Goal: Task Accomplishment & Management: Manage account settings

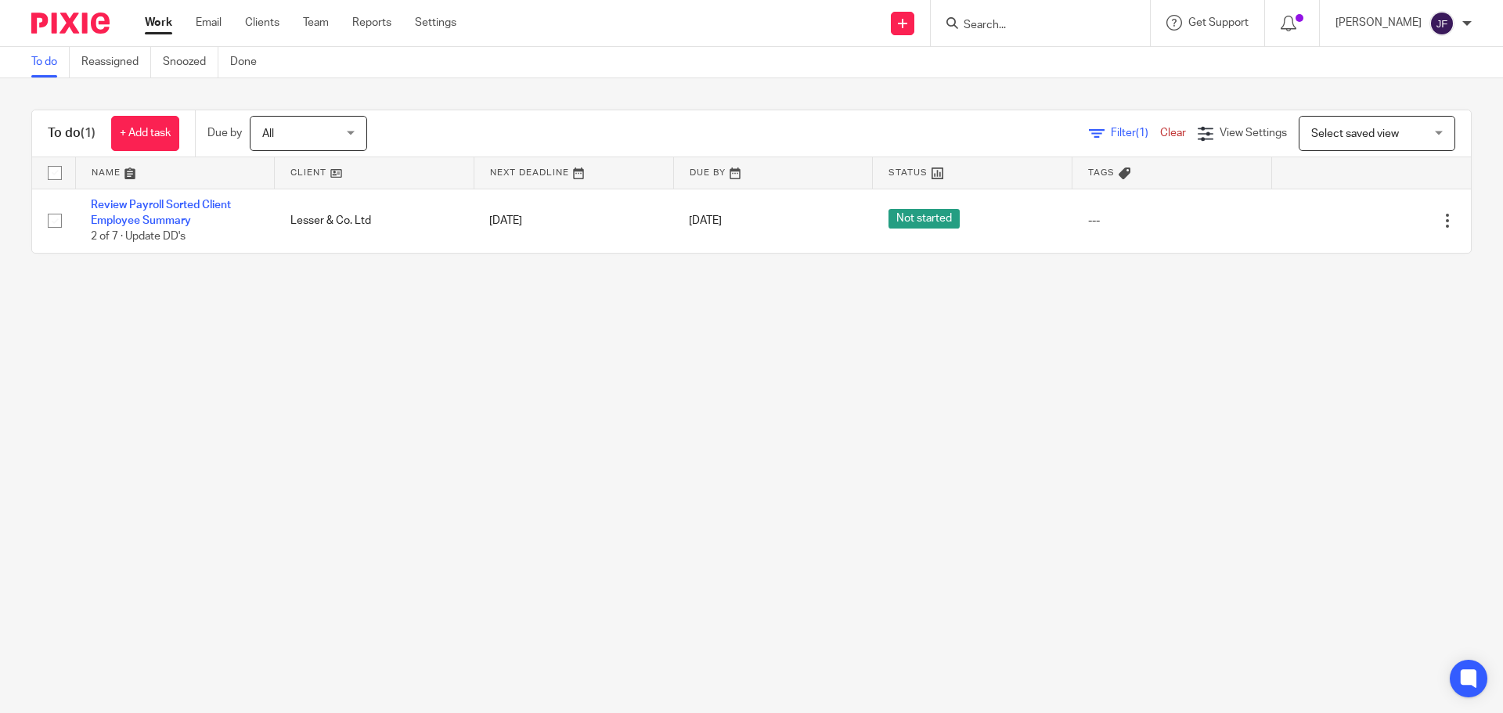
click at [1071, 20] on input "Search" at bounding box center [1032, 26] width 141 height 14
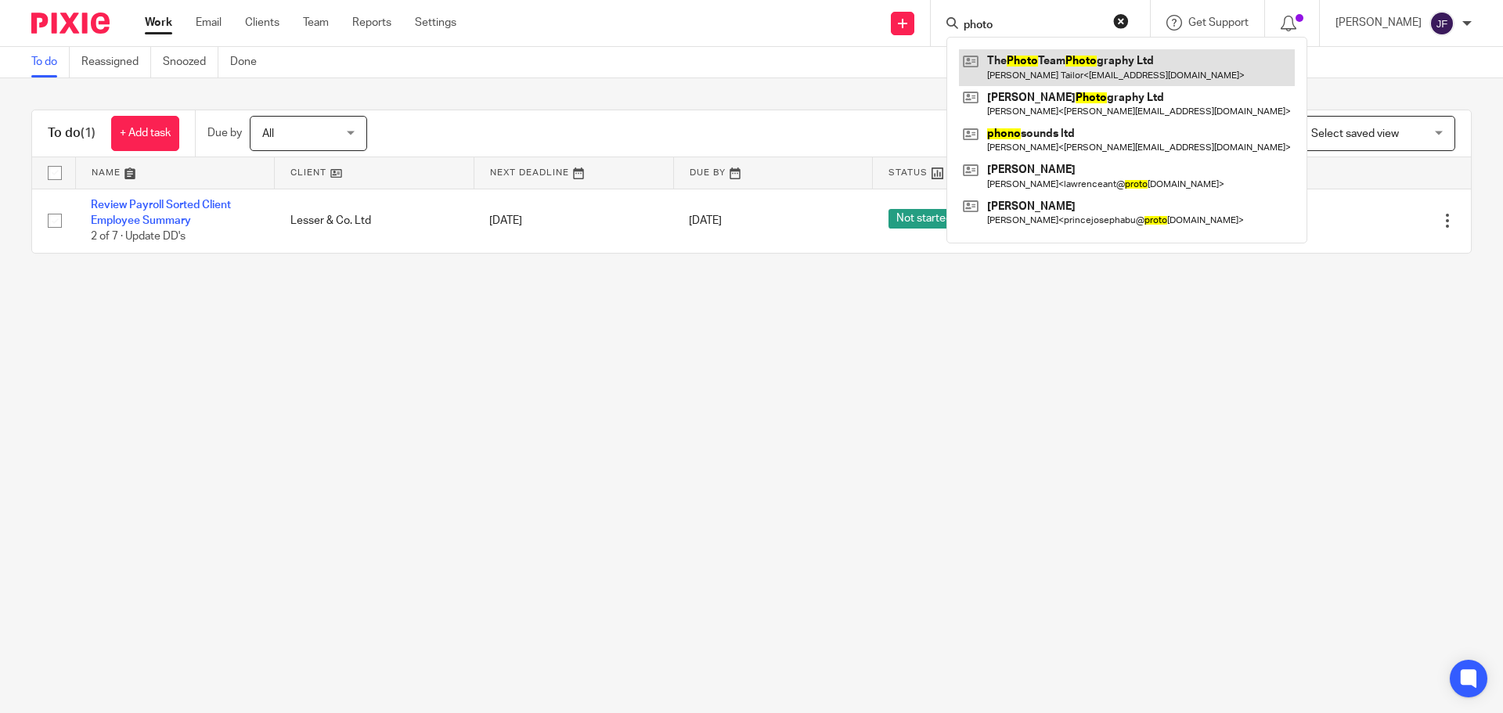
type input "photo"
click at [1115, 67] on link at bounding box center [1127, 67] width 336 height 36
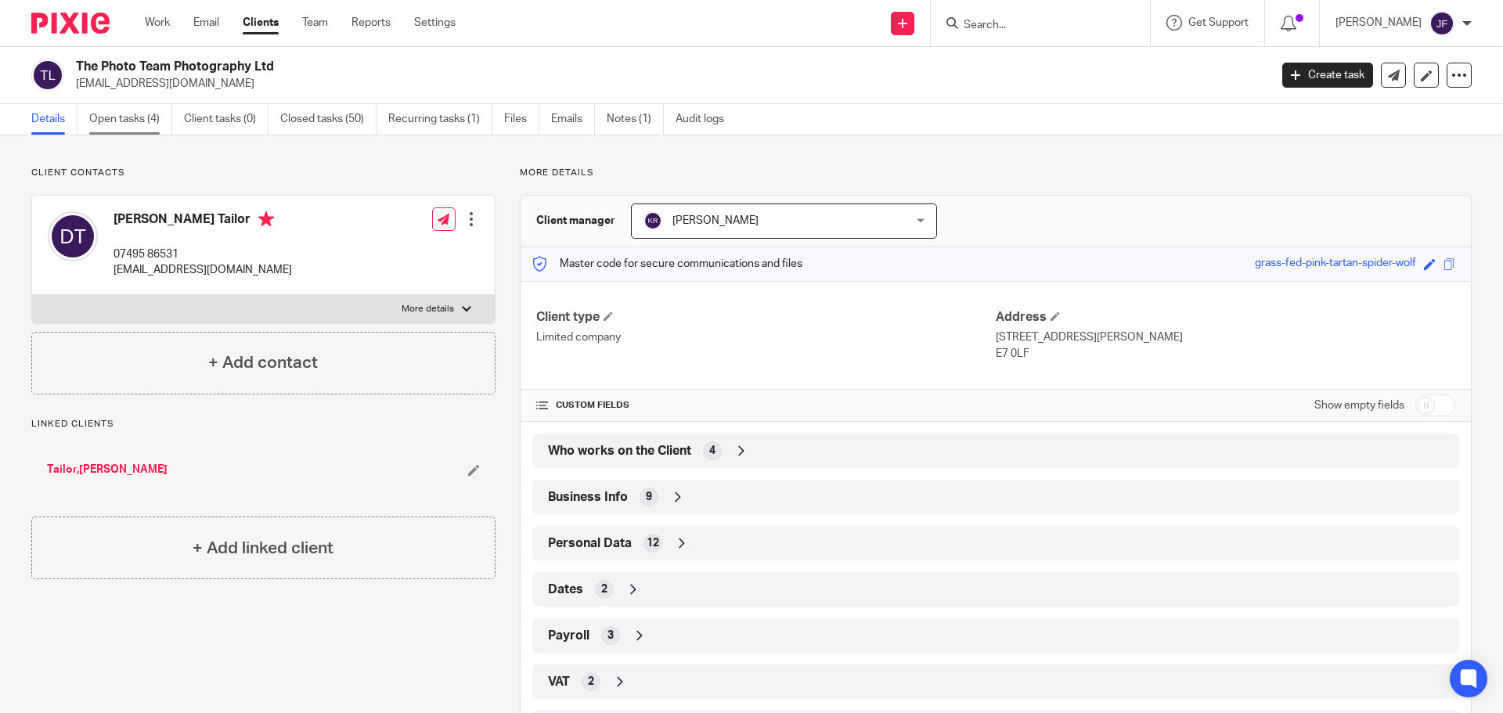
click at [146, 115] on link "Open tasks (4)" at bounding box center [130, 119] width 83 height 31
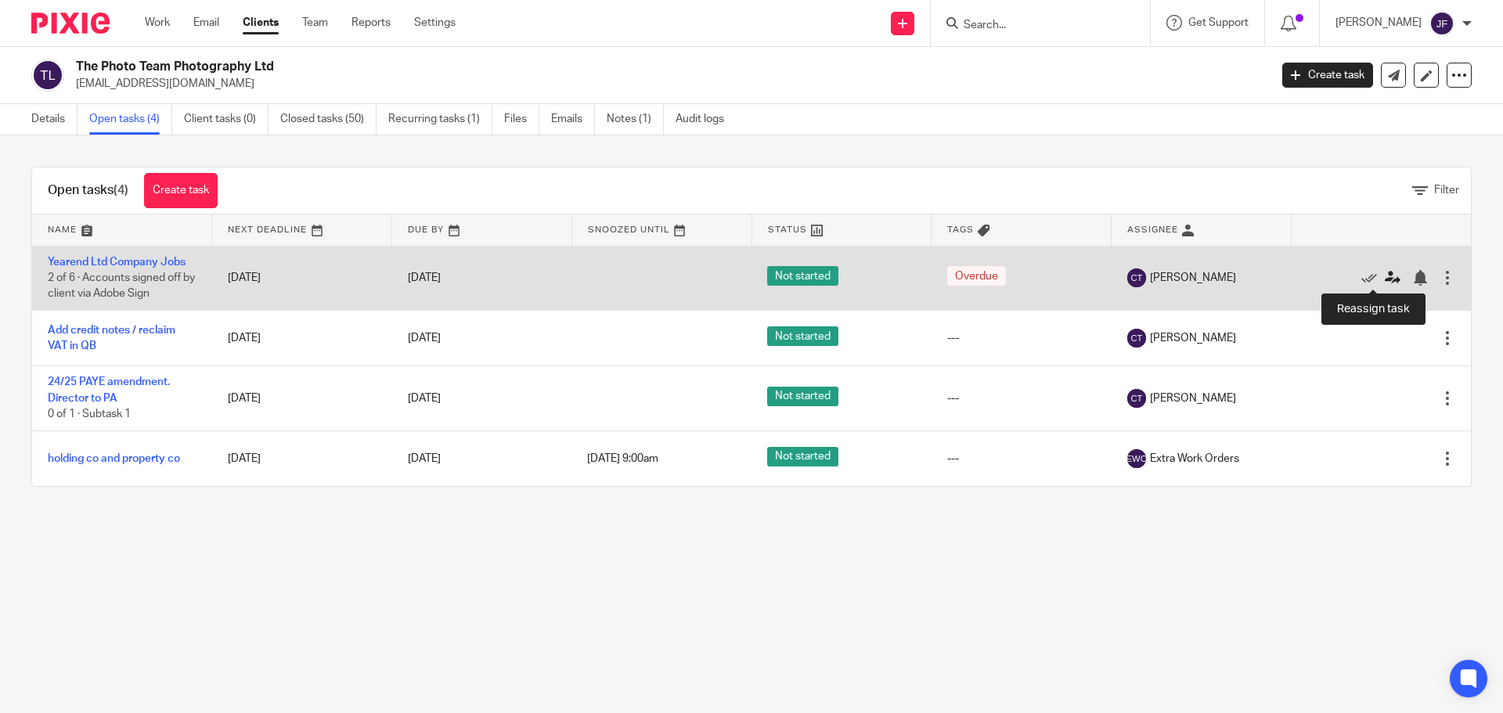
click at [1385, 270] on icon at bounding box center [1393, 278] width 16 height 16
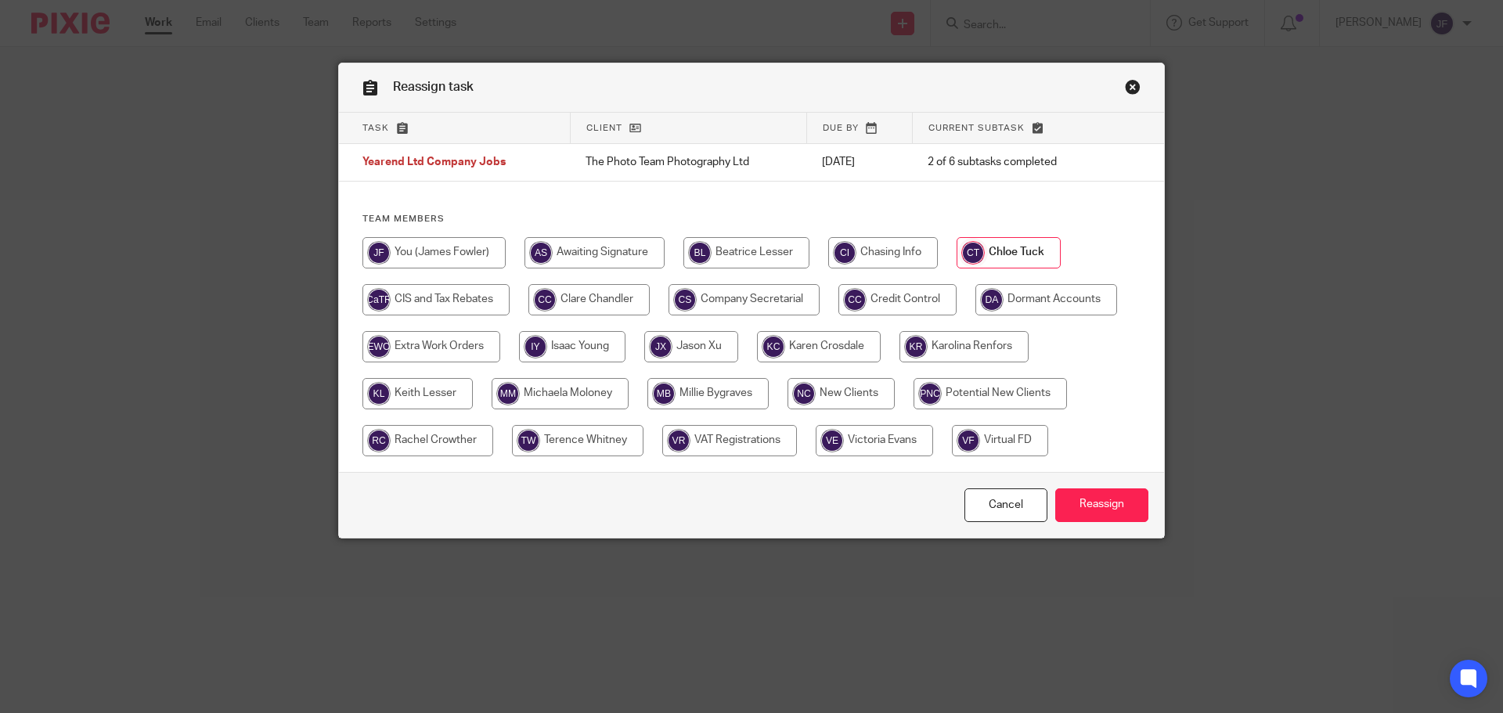
click at [1125, 88] on link "Close this dialog window" at bounding box center [1133, 89] width 16 height 21
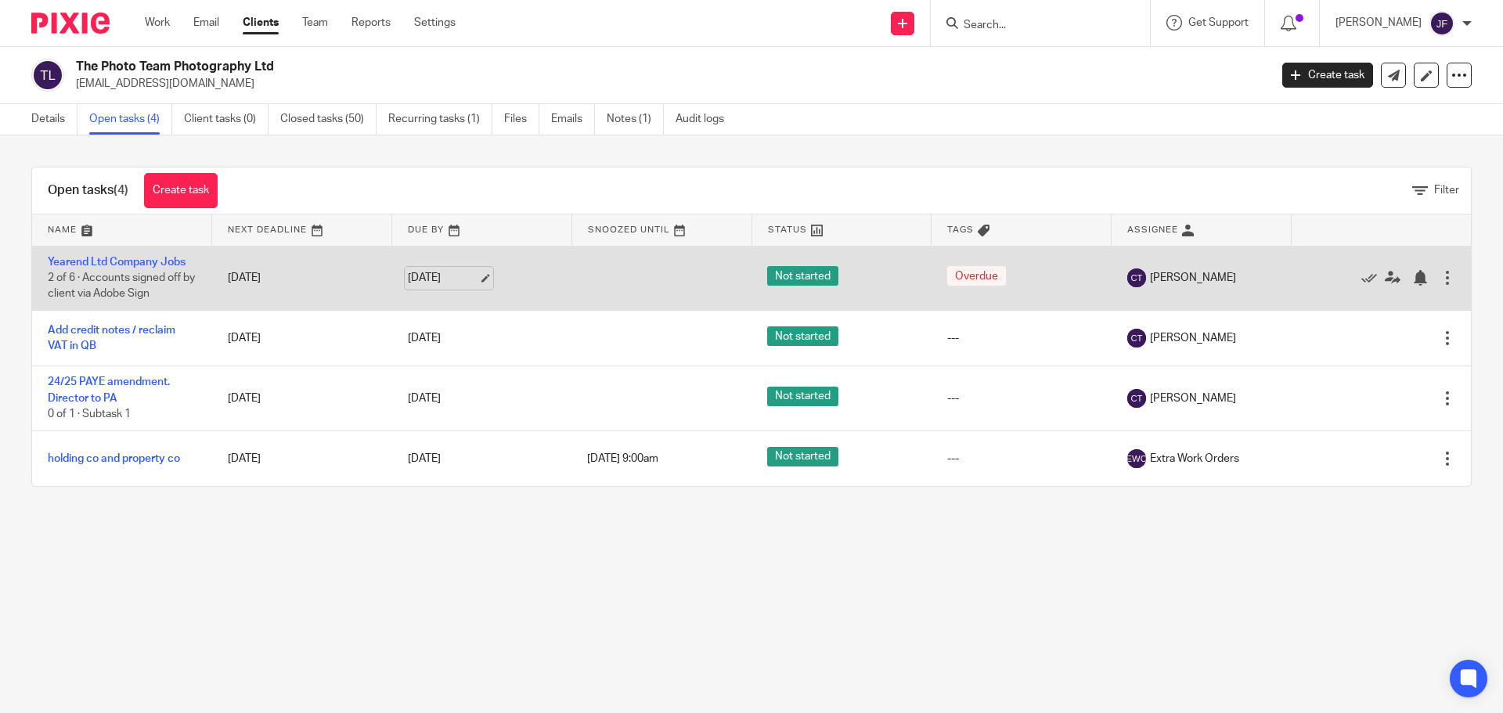
click at [433, 274] on link "16 Sep 2025" at bounding box center [443, 278] width 70 height 16
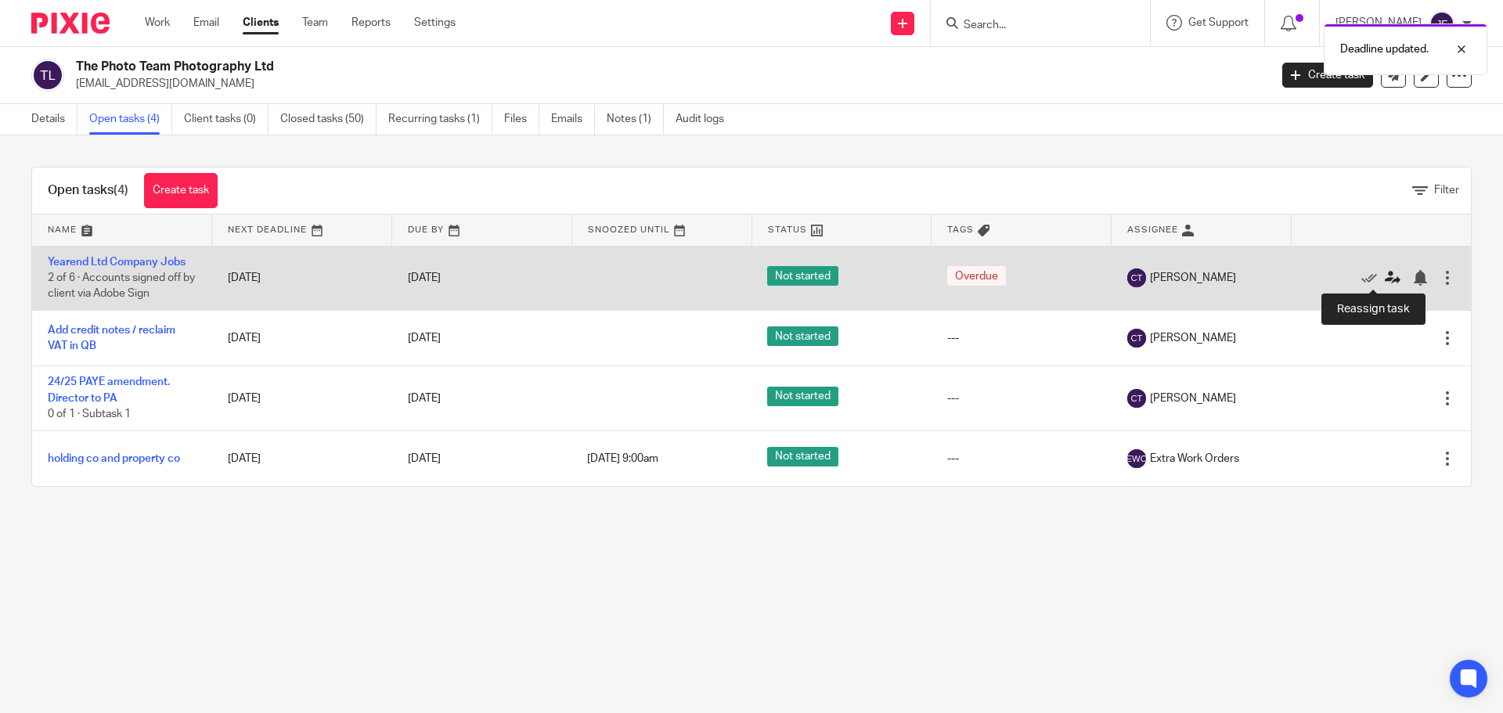
click at [1385, 276] on icon at bounding box center [1393, 278] width 16 height 16
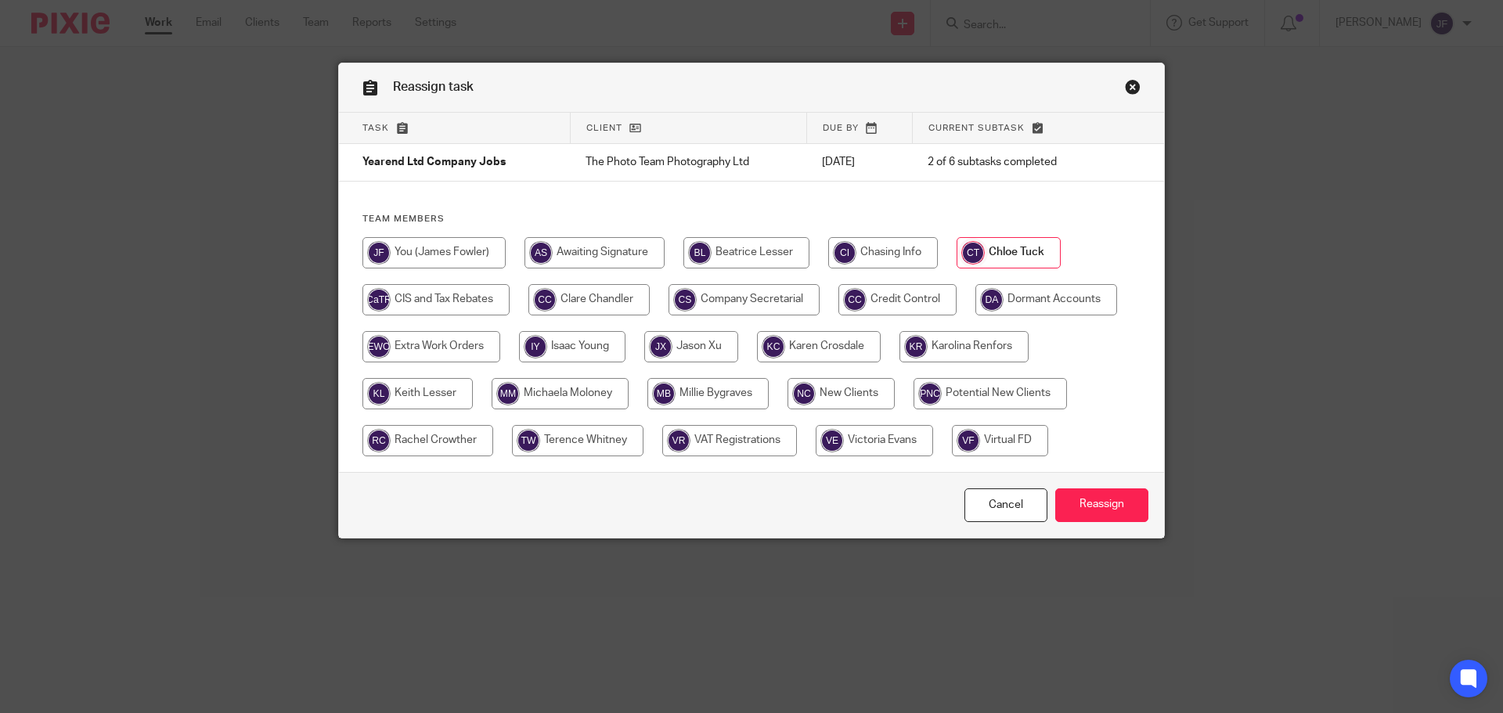
click at [421, 392] on input "radio" at bounding box center [417, 393] width 110 height 31
radio input "true"
click at [1108, 497] on input "Reassign" at bounding box center [1101, 505] width 93 height 34
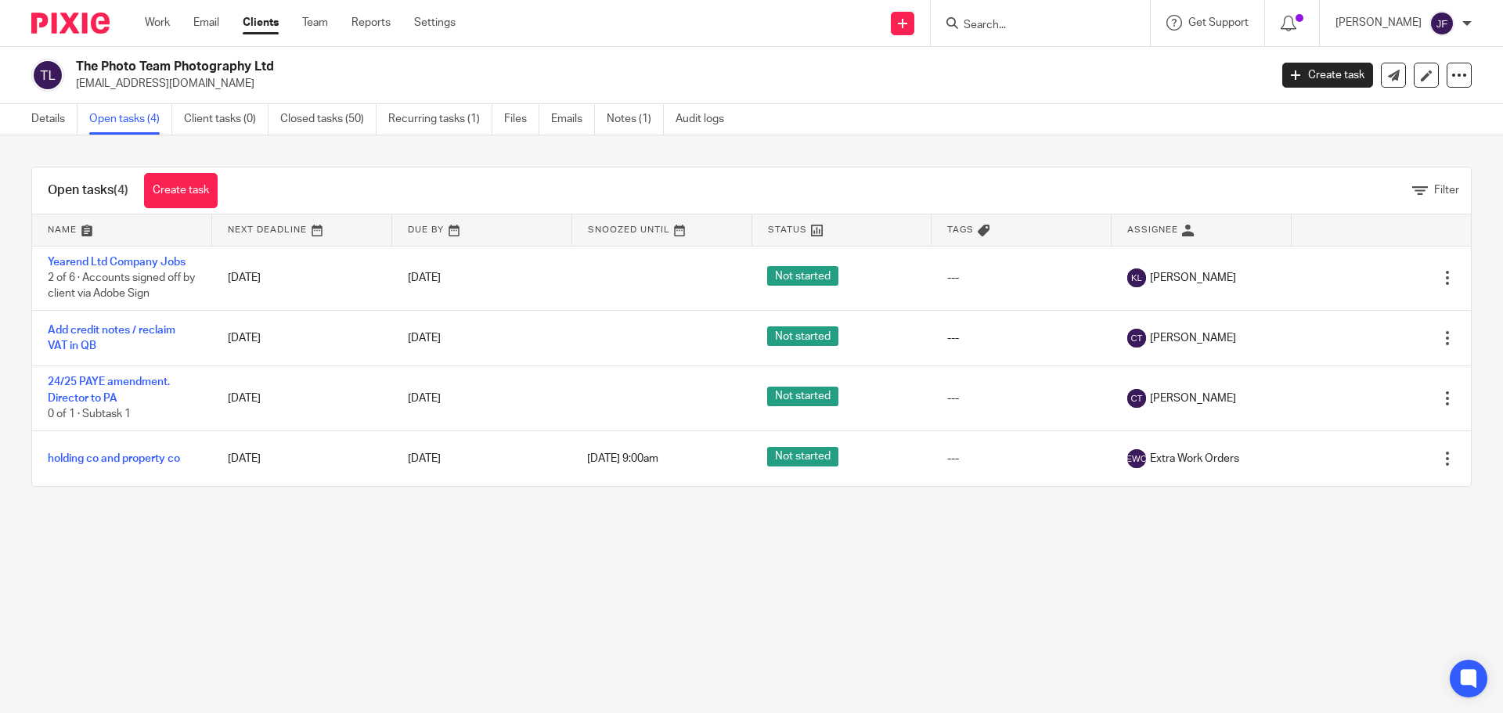
click at [96, 28] on img at bounding box center [70, 23] width 78 height 21
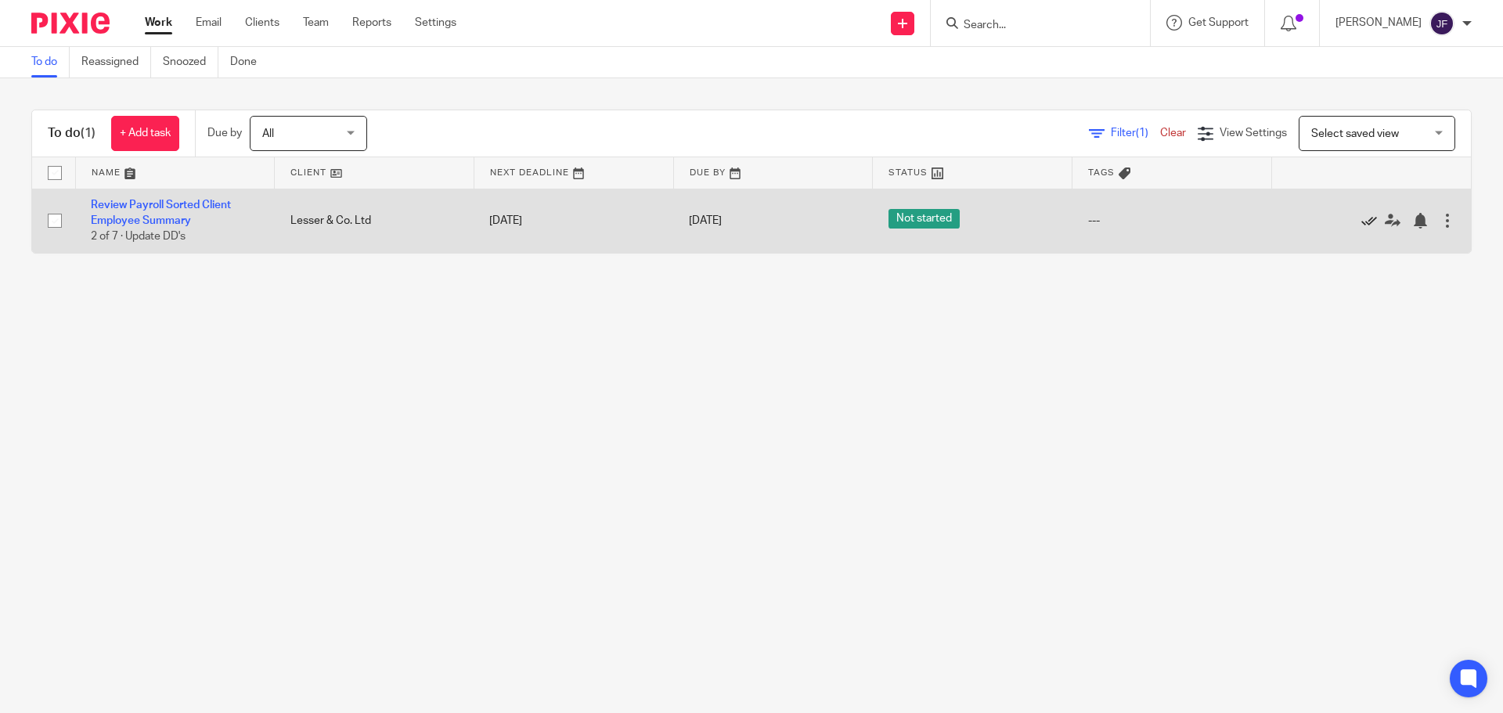
click at [1361, 225] on icon at bounding box center [1369, 221] width 16 height 16
